Goal: Information Seeking & Learning: Understand process/instructions

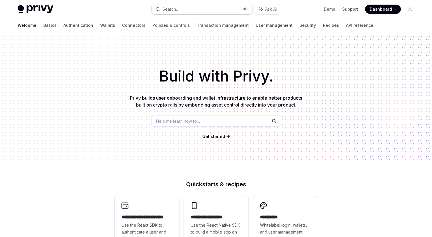
click at [184, 6] on button "Search... ⌘ K" at bounding box center [201, 9] width 101 height 10
click at [190, 9] on button "Search... ⌘ K" at bounding box center [201, 9] width 101 height 10
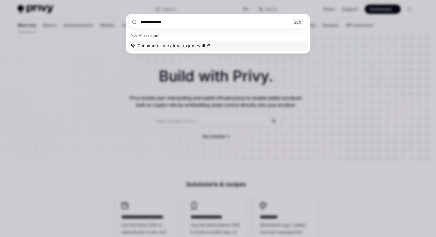
type input "**********"
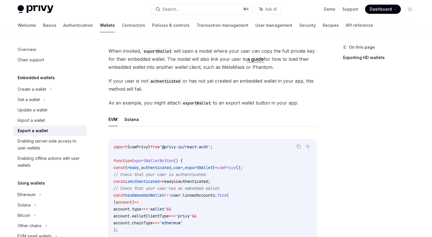
scroll to position [246, 0]
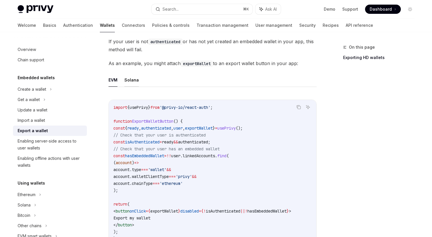
click at [126, 83] on button "Solana" at bounding box center [131, 80] width 14 height 14
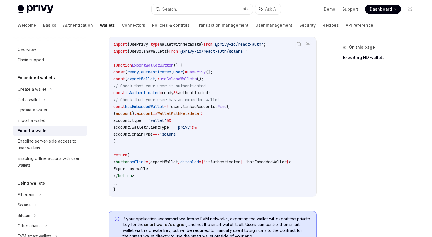
scroll to position [303, 0]
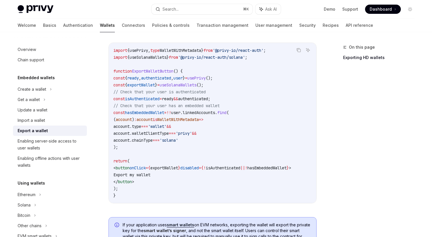
drag, startPoint x: 147, startPoint y: 147, endPoint x: 105, endPoint y: 80, distance: 79.0
click at [105, 80] on div "Embedded wallets Export a wallet OpenAI Open in ChatGPT OpenAI Open in ChatGPT …" at bounding box center [158, 120] width 318 height 760
copy code "const { ready , authenticated , user } = usePrivy (); const { exportWallet } = …"
click at [266, 59] on code "import { usePrivy , type WalletWithMetadata } from '@privy-io/react-auth' ; imp…" at bounding box center [212, 123] width 198 height 152
click at [297, 51] on icon "Copy the contents from the code block" at bounding box center [298, 50] width 3 height 3
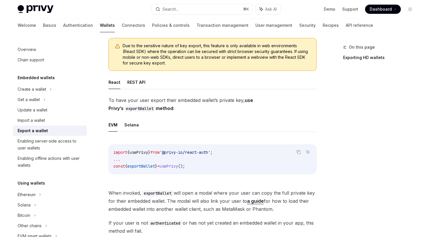
scroll to position [47, 0]
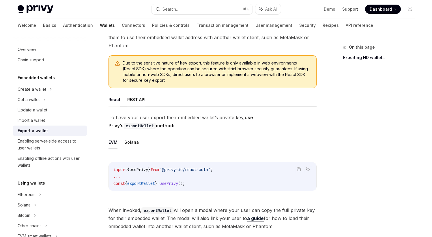
click at [136, 104] on button "REST API" at bounding box center [136, 100] width 18 height 14
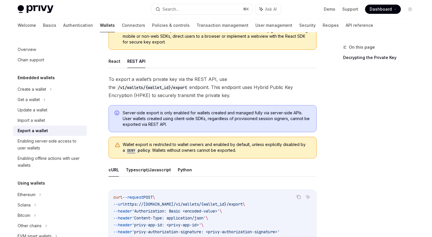
scroll to position [138, 0]
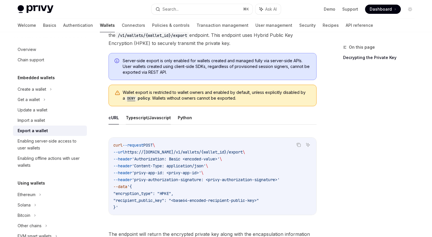
click at [157, 120] on button "Typescript/Javascript" at bounding box center [148, 118] width 45 height 14
type textarea "*"
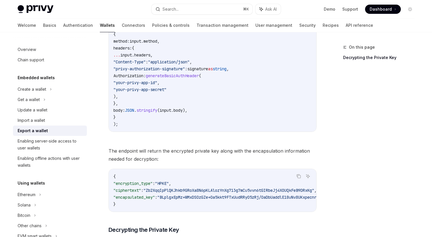
scroll to position [534, 0]
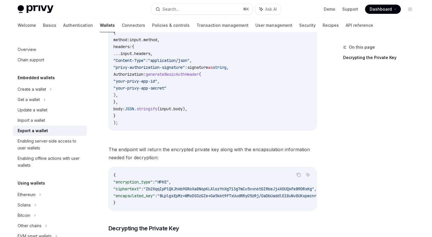
click at [162, 217] on div "To export a wallet’s private key via the REST API, use the /v1/wallets/{wallet_…" at bounding box center [212, 187] width 208 height 1121
drag, startPoint x: 162, startPoint y: 217, endPoint x: 165, endPoint y: 216, distance: 2.9
click at [165, 216] on div "To export a wallet’s private key via the REST API, use the /v1/wallets/{wallet_…" at bounding box center [212, 187] width 208 height 1121
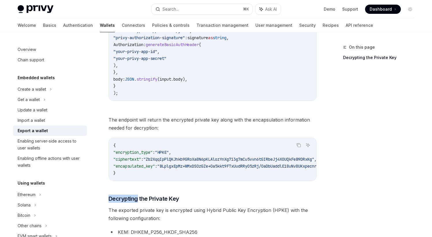
scroll to position [608, 0]
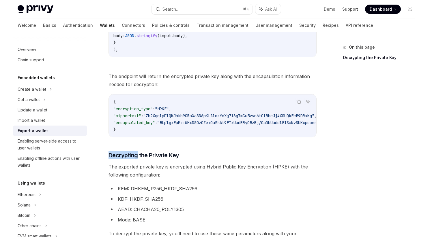
click at [197, 147] on div "To export a wallet’s private key via the REST API, use the /v1/wallets/{wallet_…" at bounding box center [212, 113] width 208 height 1121
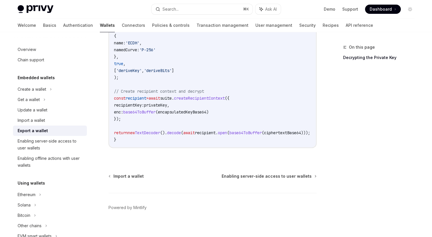
scroll to position [1137, 0]
